Goal: Task Accomplishment & Management: Complete application form

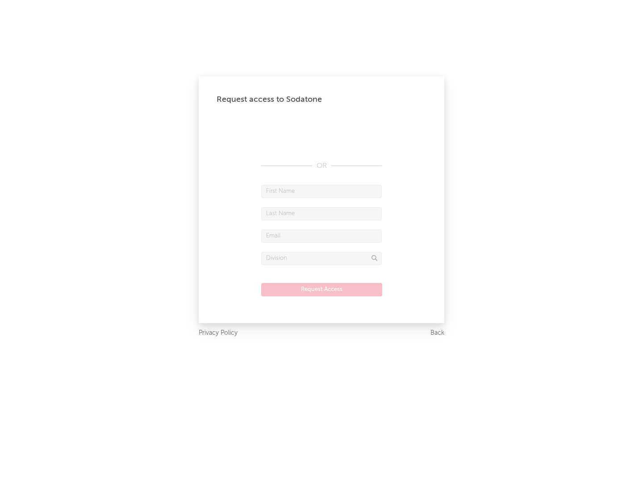
click at [322, 191] on input "text" at bounding box center [321, 191] width 121 height 13
type input "[PERSON_NAME]"
click at [322, 213] on input "text" at bounding box center [321, 213] width 121 height 13
type input "[PERSON_NAME]"
click at [322, 236] on input "text" at bounding box center [321, 236] width 121 height 13
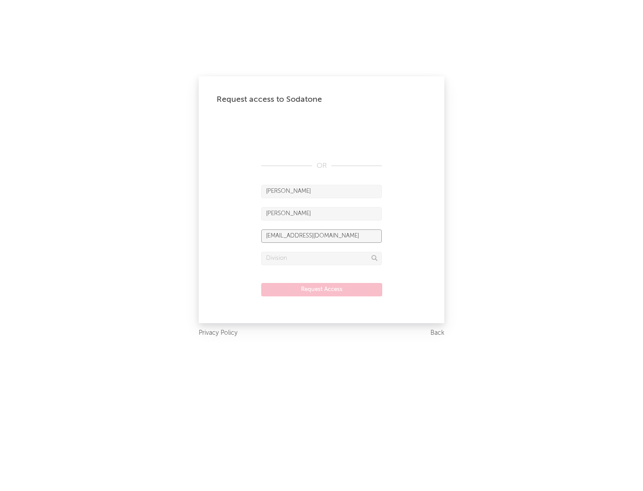
type input "[EMAIL_ADDRESS][DOMAIN_NAME]"
click at [322, 258] on input "text" at bounding box center [321, 258] width 121 height 13
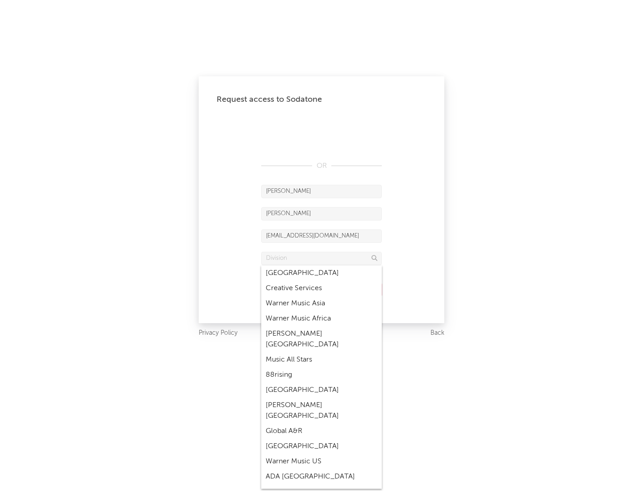
click at [319, 352] on div "Music All Stars" at bounding box center [321, 359] width 121 height 15
type input "Music All Stars"
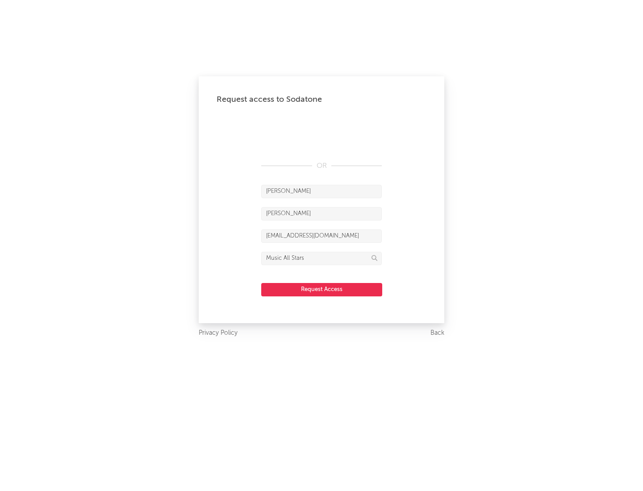
click at [322, 289] on button "Request Access" at bounding box center [321, 289] width 121 height 13
